Goal: Transaction & Acquisition: Purchase product/service

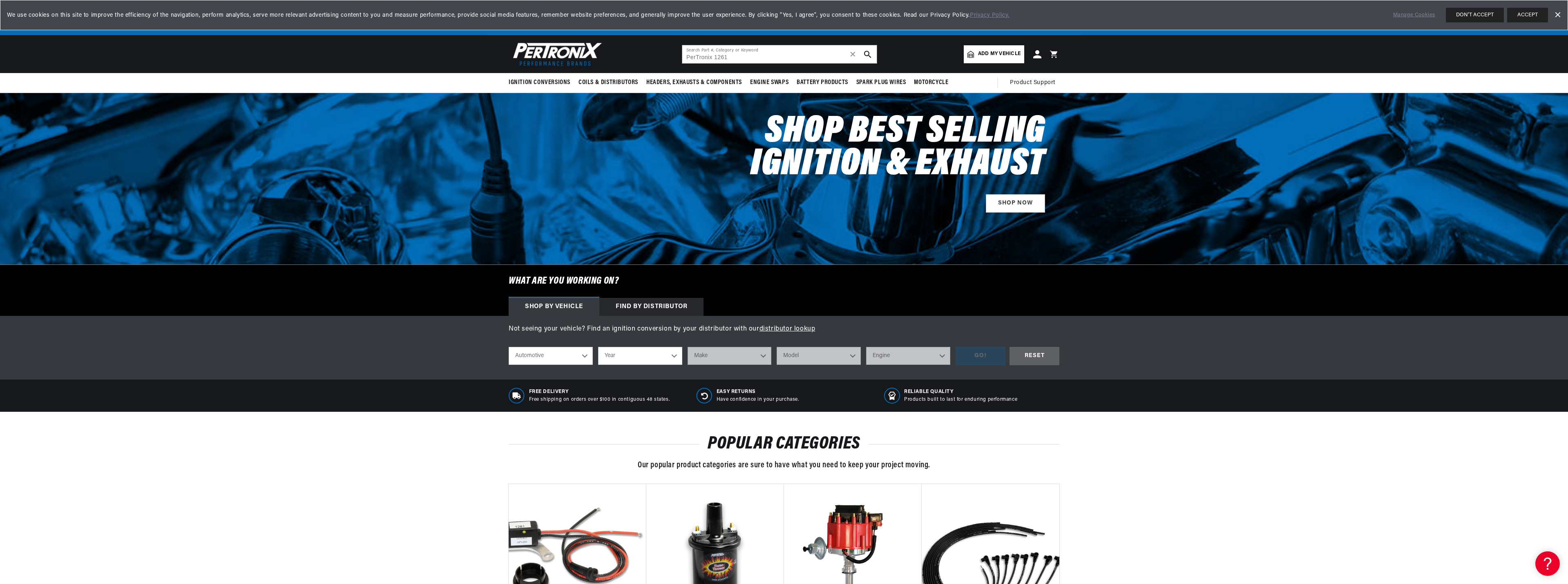
drag, startPoint x: 714, startPoint y: 59, endPoint x: 625, endPoint y: 62, distance: 89.1
click at [625, 62] on header "BETTER SEARCH RESULTS Add your vehicle's year, make, and model to find parts be…" at bounding box center [784, 54] width 591 height 38
type input "1"
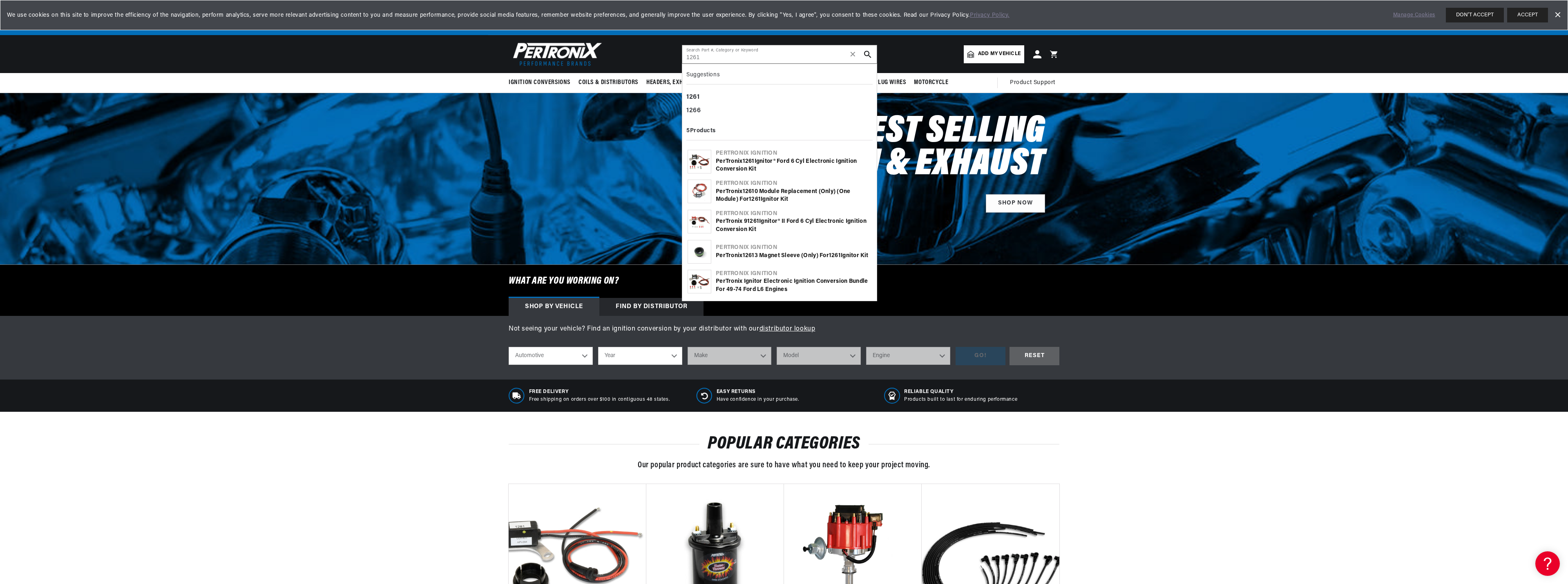
scroll to position [0, 0]
type input "1261"
click at [744, 161] on b "1261" at bounding box center [749, 162] width 12 height 6
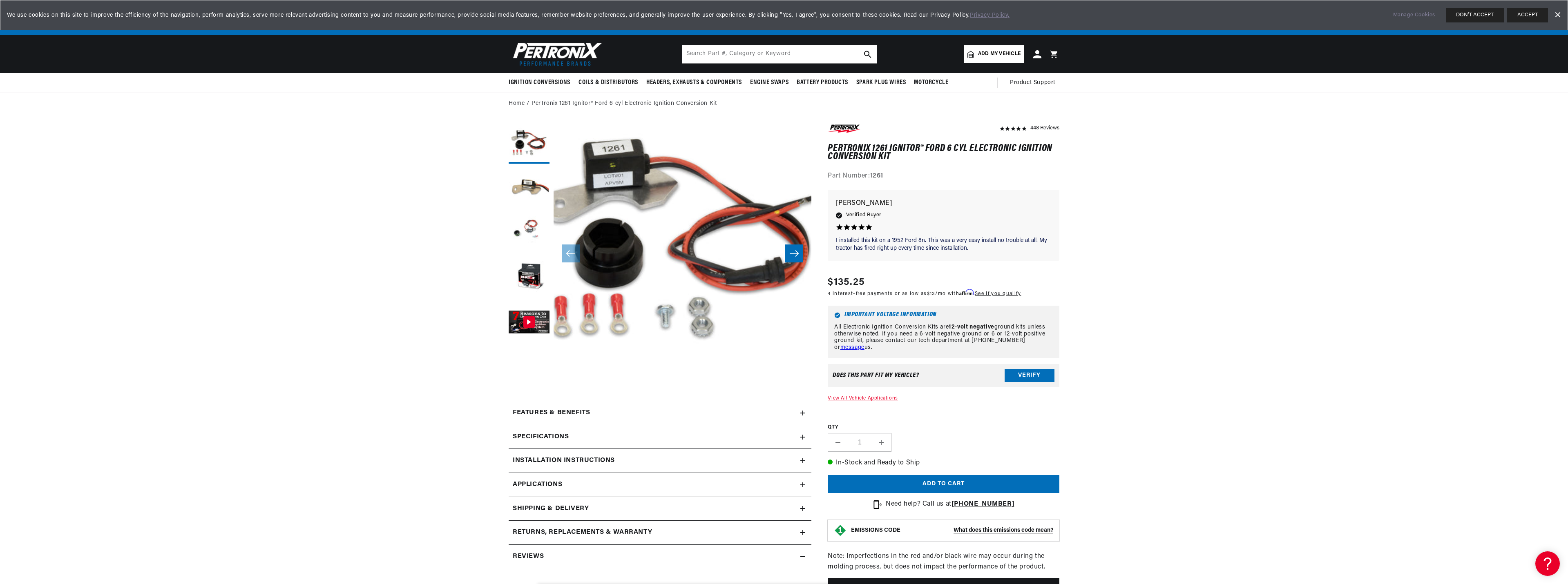
scroll to position [26, 0]
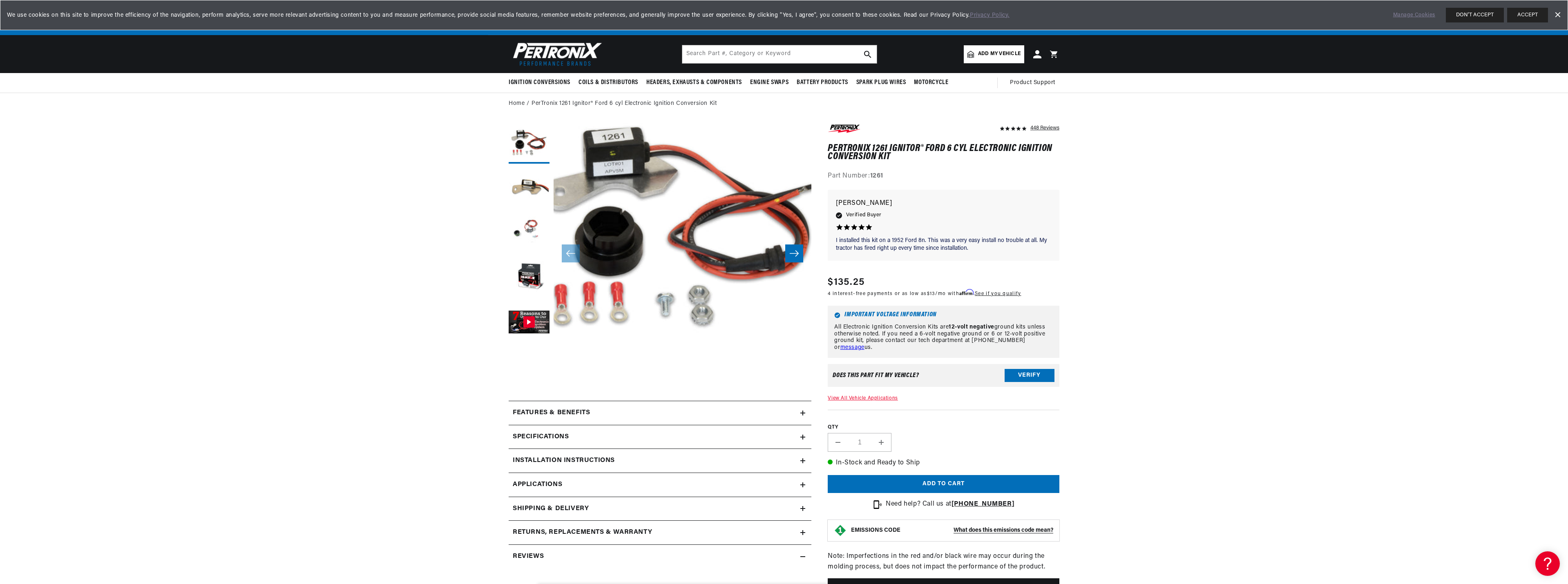
click at [557, 412] on h2 "Features & Benefits" at bounding box center [552, 413] width 78 height 11
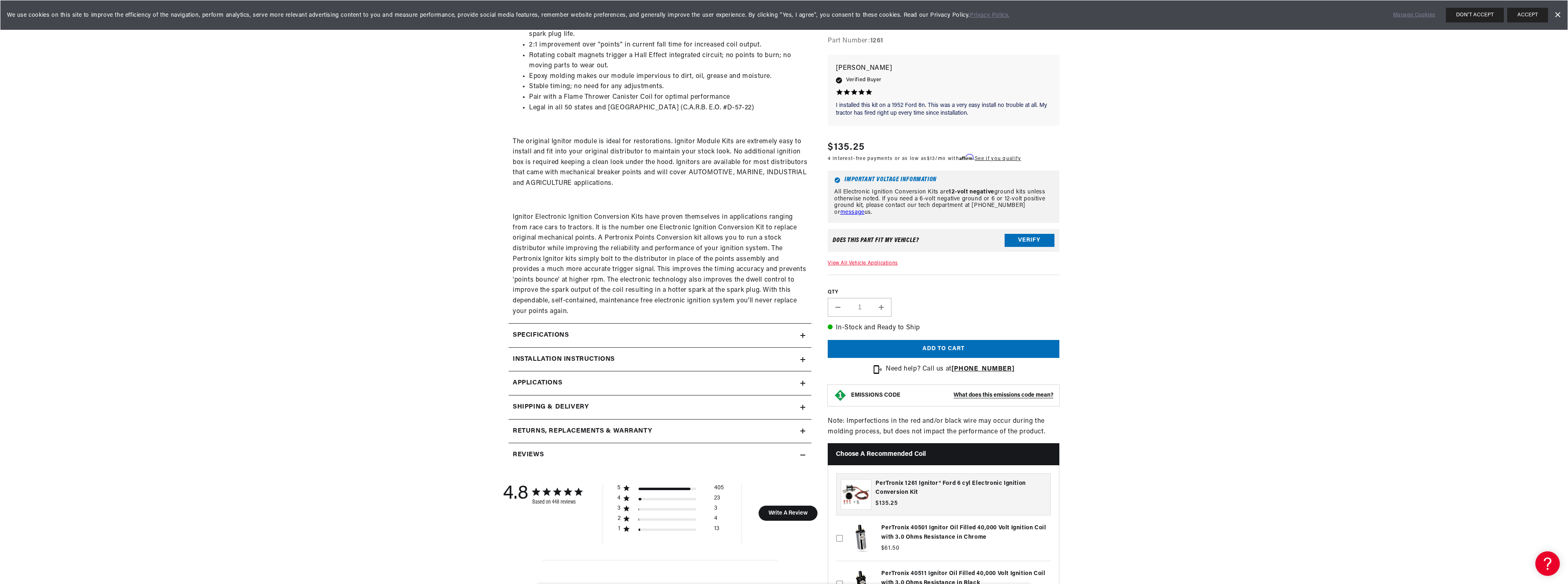
scroll to position [531, 0]
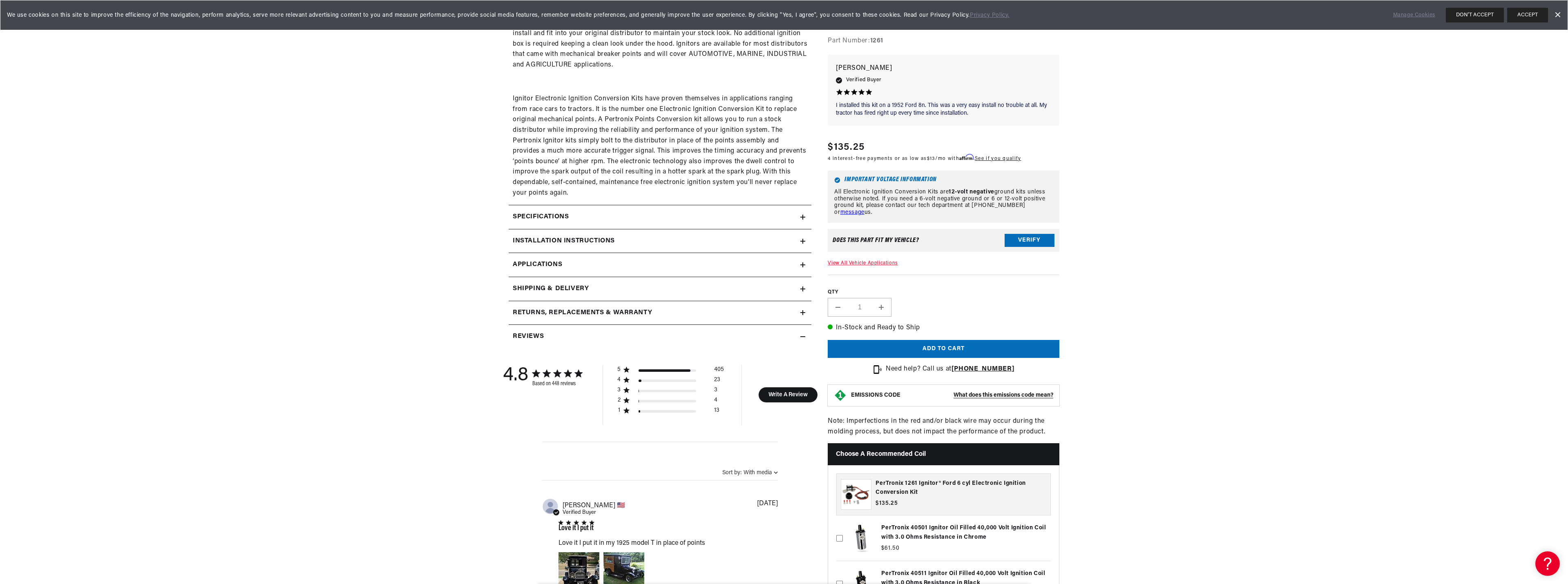
click at [542, 241] on h2 "Installation instructions" at bounding box center [564, 241] width 102 height 11
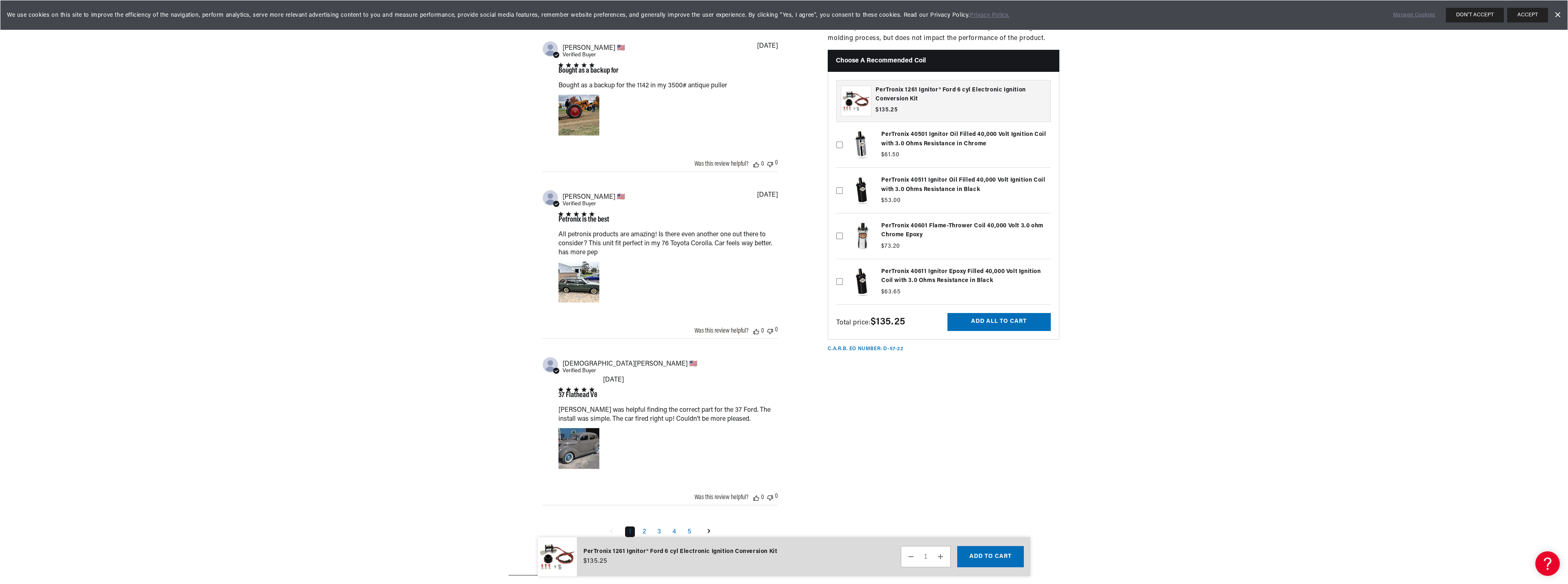
scroll to position [0, 248]
click at [936, 266] on label at bounding box center [943, 282] width 214 height 41
click at [843, 266] on input "checkbox" at bounding box center [839, 268] width 7 height 7
click at [936, 266] on label at bounding box center [943, 282] width 214 height 41
click at [843, 266] on input "checkbox" at bounding box center [839, 268] width 7 height 7
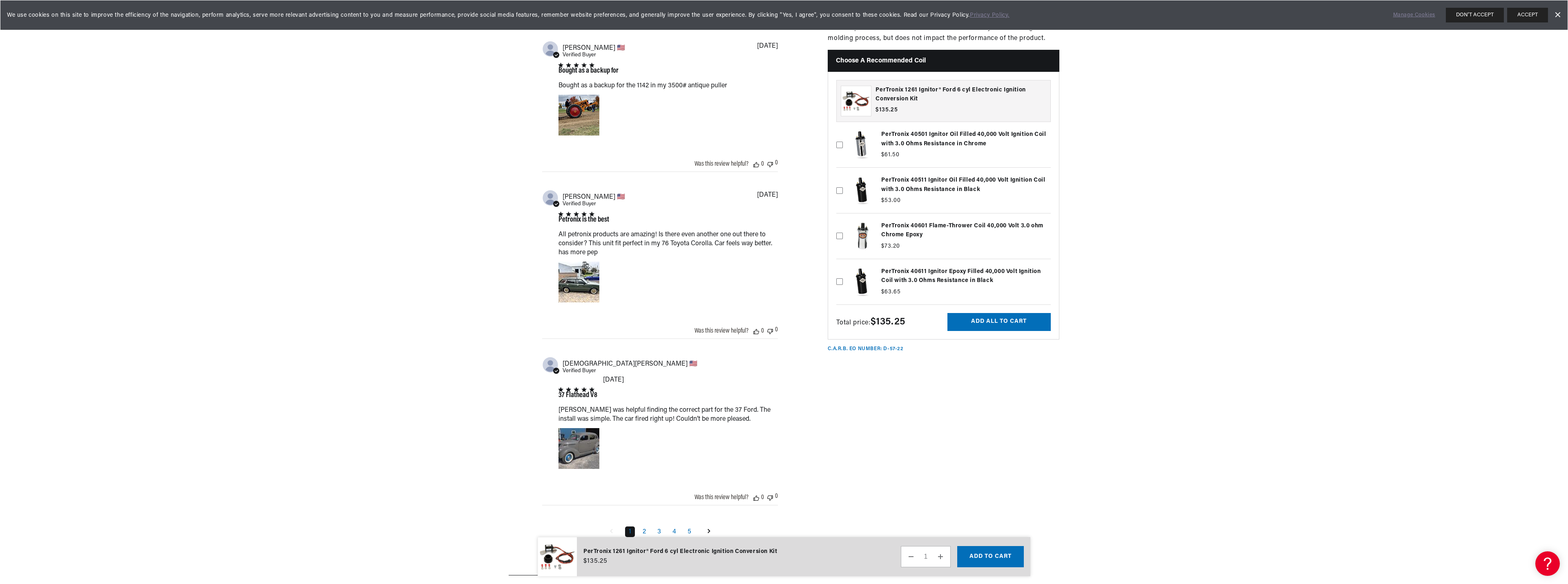
click at [936, 266] on label at bounding box center [943, 282] width 214 height 41
click at [843, 266] on input "checkbox" at bounding box center [839, 268] width 7 height 7
click at [936, 266] on label at bounding box center [943, 282] width 214 height 41
click at [843, 266] on input "checkbox" at bounding box center [839, 268] width 7 height 7
click at [856, 283] on label at bounding box center [943, 282] width 214 height 41
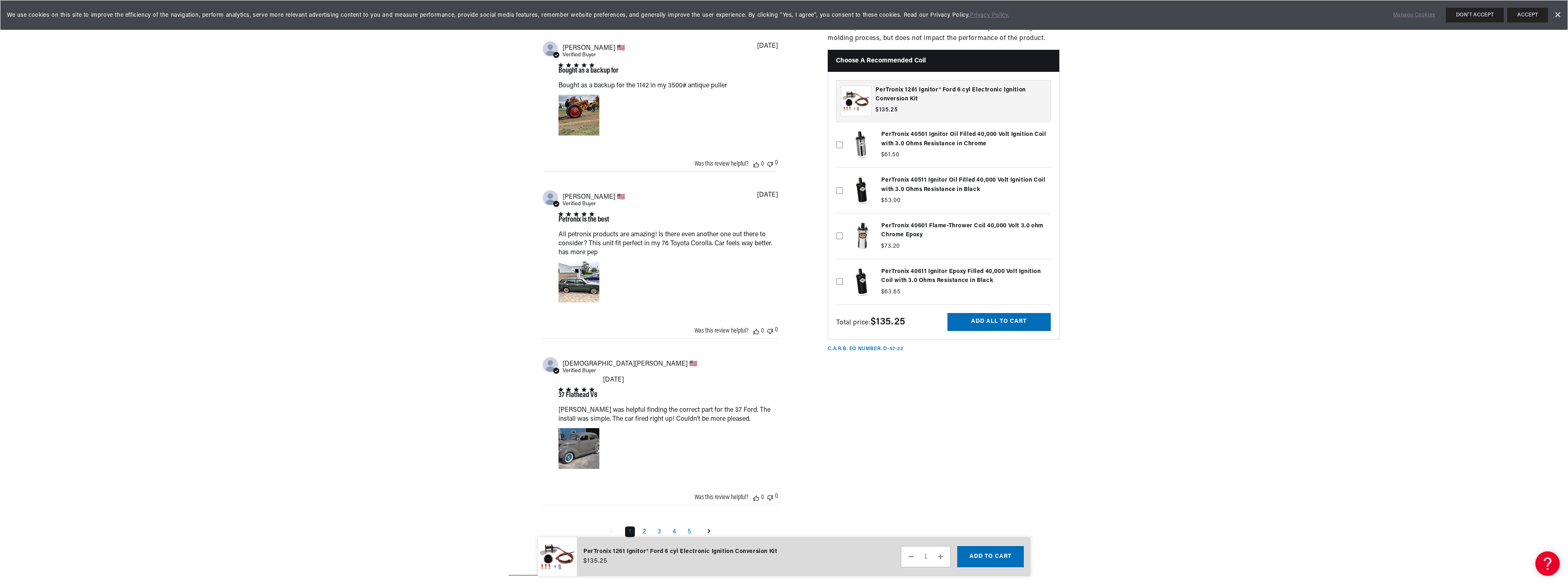
click at [843, 272] on input "checkbox" at bounding box center [839, 268] width 7 height 7
checkbox input "true"
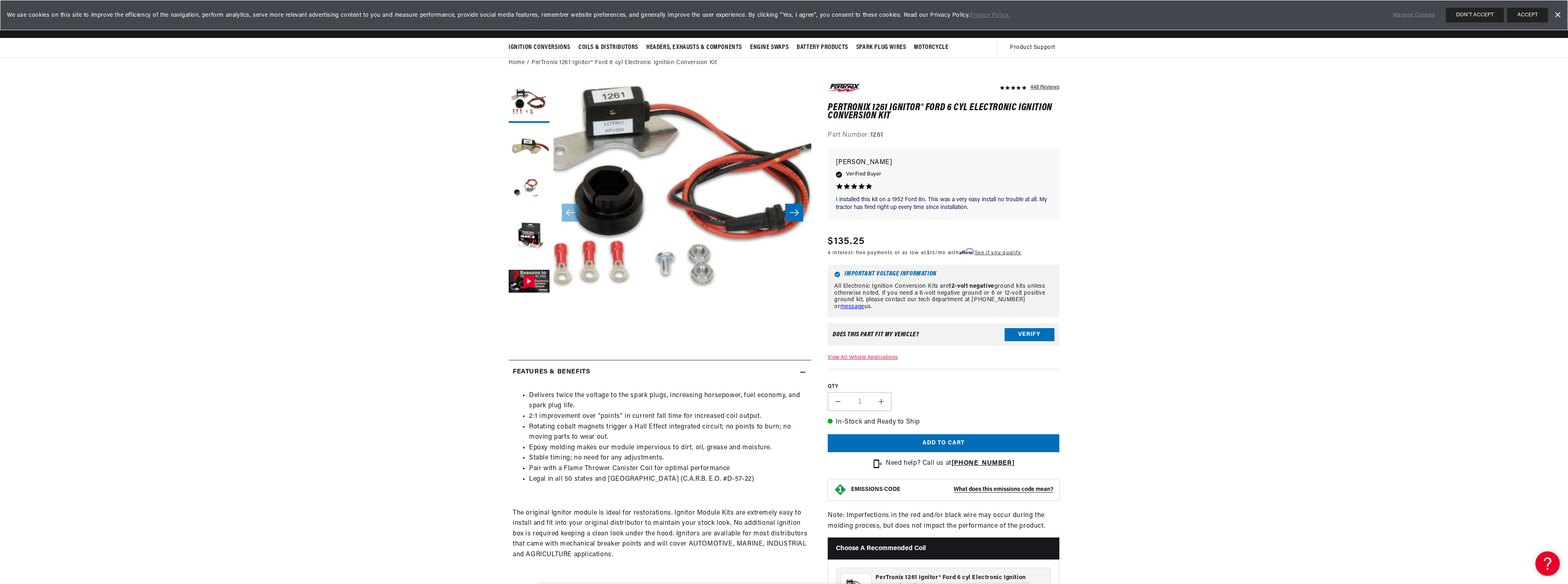
scroll to position [0, 0]
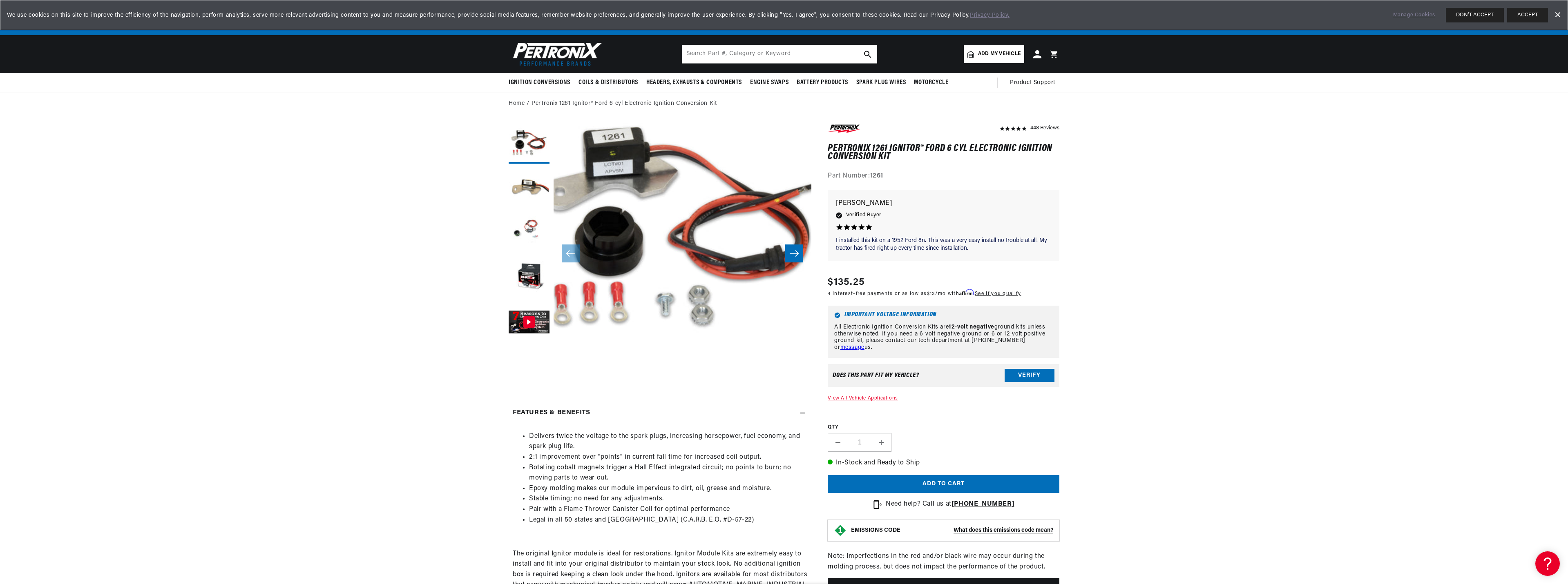
click at [716, 43] on header "BETTER SEARCH RESULTS Add your vehicle's year, make, and model to find parts be…" at bounding box center [784, 54] width 591 height 38
click at [716, 50] on input "text" at bounding box center [780, 55] width 195 height 18
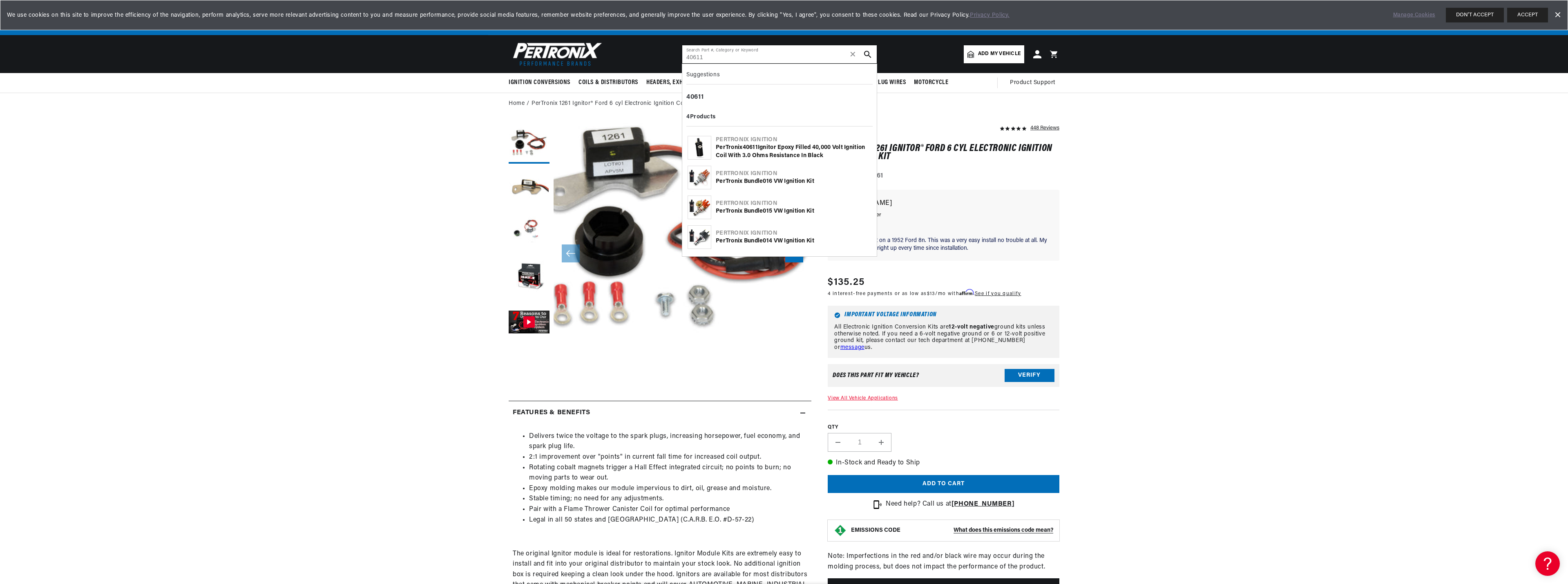
type input "40611"
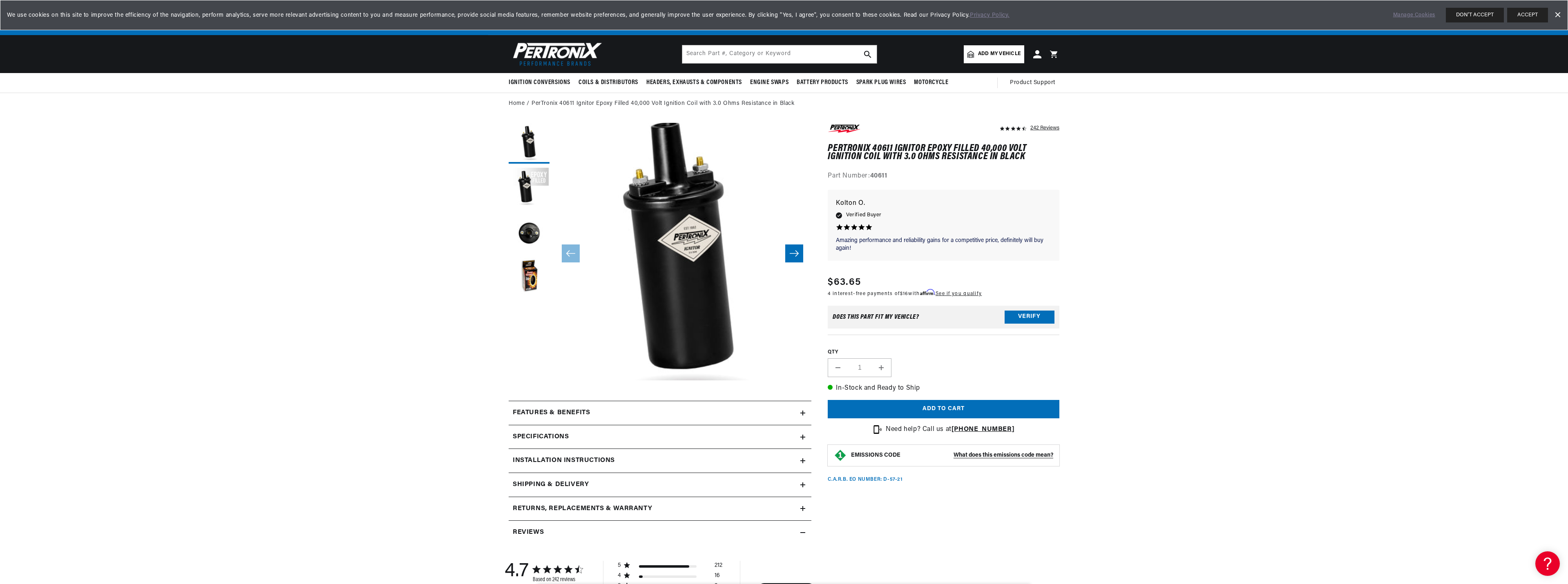
scroll to position [0, 248]
